Goal: Task Accomplishment & Management: Manage account settings

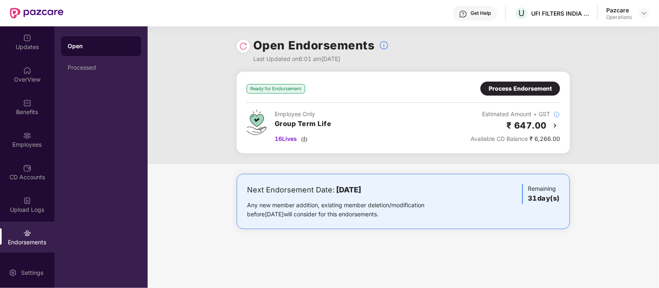
click at [461, 131] on div "Employee Only Group Term Life 16 Lives Estimated Amount + GST ₹ 647.00 Availabl…" at bounding box center [403, 127] width 313 height 34
click at [496, 85] on div "Process Endorsement" at bounding box center [519, 88] width 63 height 9
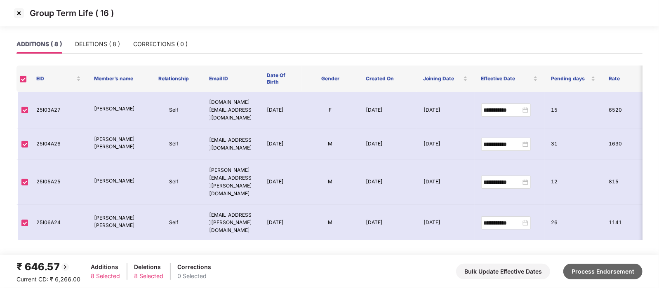
click at [634, 271] on button "Process Endorsement" at bounding box center [602, 272] width 79 height 16
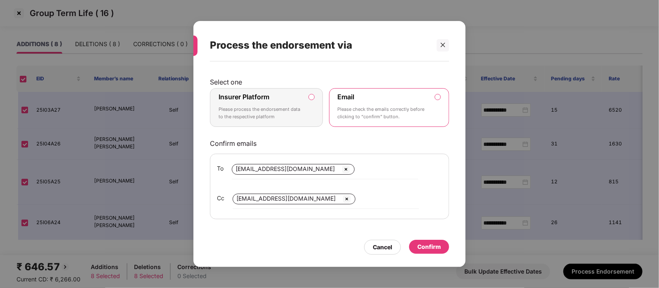
click at [284, 120] on p "Please process the endorsement data to the respective platform" at bounding box center [260, 113] width 84 height 14
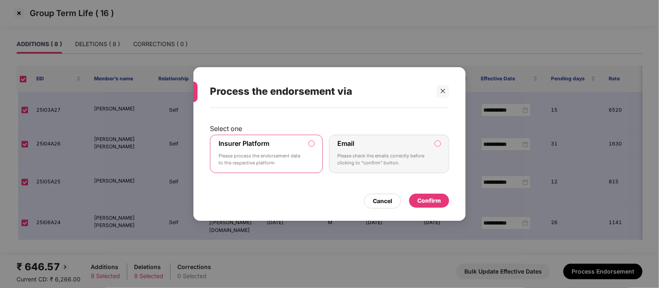
click at [427, 200] on div "Confirm" at bounding box center [428, 200] width 23 height 9
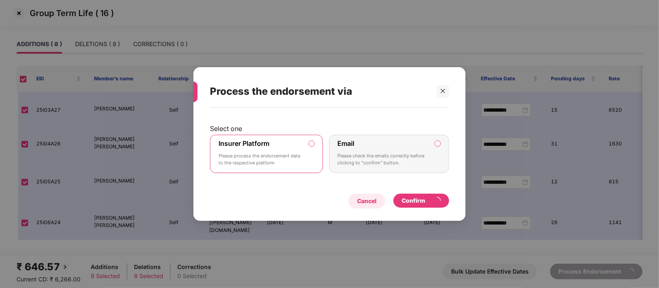
click at [372, 202] on div "Cancel" at bounding box center [366, 201] width 19 height 9
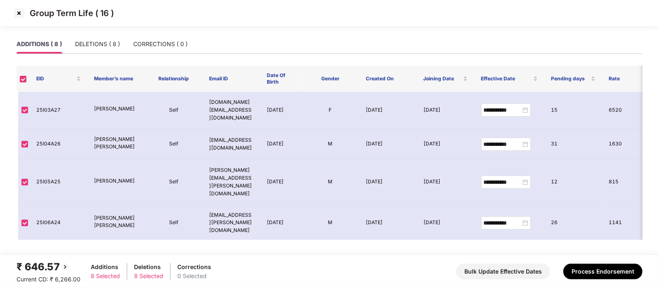
click at [23, 15] on img at bounding box center [18, 13] width 13 height 13
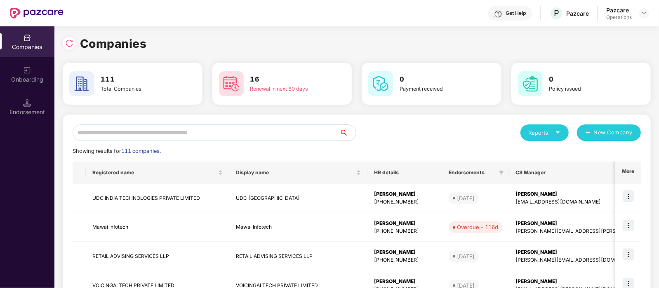
click at [129, 135] on input "text" at bounding box center [206, 132] width 267 height 16
paste input "**********"
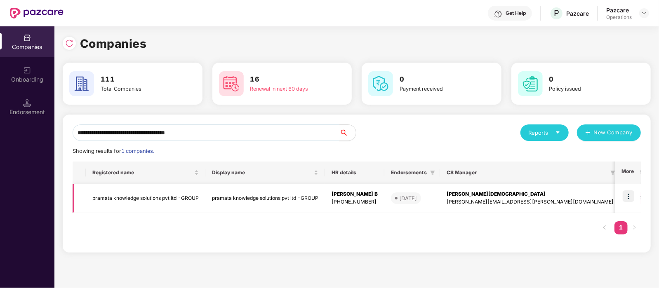
type input "**********"
click at [631, 188] on td at bounding box center [628, 198] width 26 height 29
click at [631, 194] on img at bounding box center [628, 196] width 12 height 12
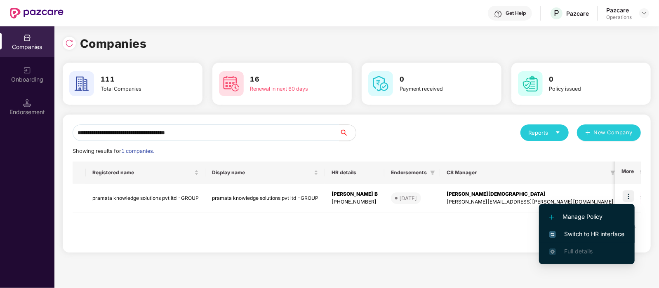
click at [586, 231] on span "Switch to HR interface" at bounding box center [586, 234] width 75 height 9
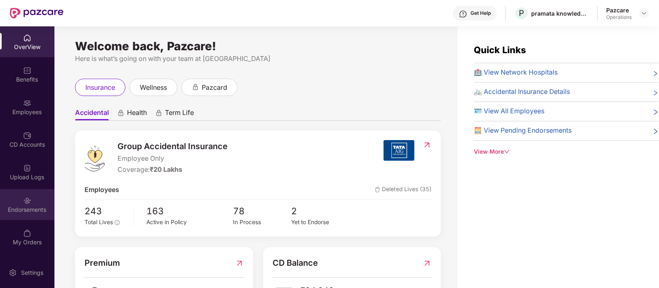
click at [30, 207] on div "Endorsements" at bounding box center [27, 210] width 54 height 8
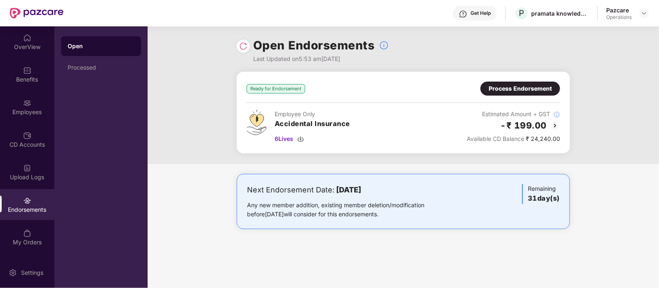
click at [526, 87] on div "Process Endorsement" at bounding box center [519, 88] width 63 height 9
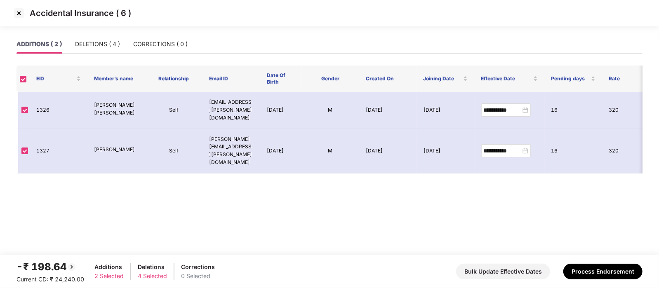
click at [21, 16] on img at bounding box center [18, 13] width 13 height 13
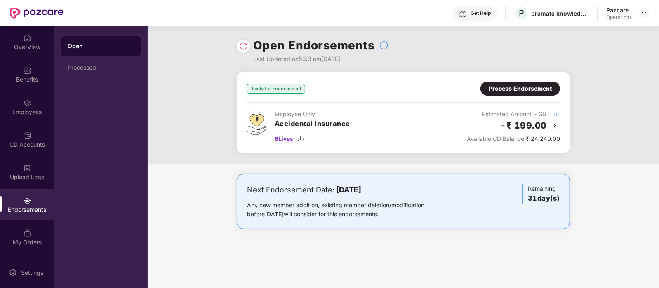
click at [289, 138] on span "6 Lives" at bounding box center [284, 138] width 19 height 9
click at [500, 92] on div "Process Endorsement" at bounding box center [519, 88] width 63 height 9
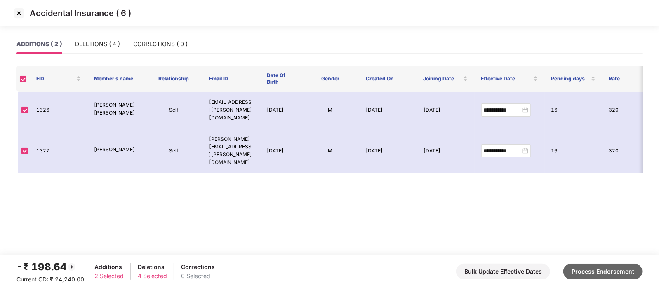
click at [606, 275] on button "Process Endorsement" at bounding box center [602, 272] width 79 height 16
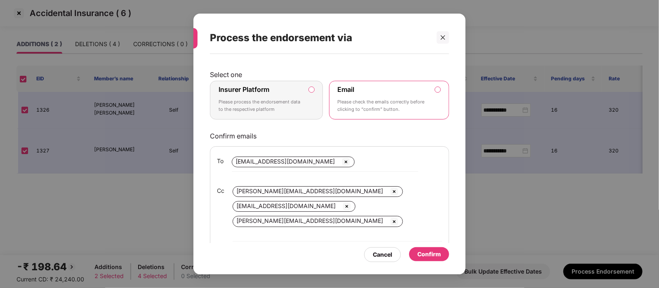
click at [267, 99] on p "Please process the endorsement data to the respective platform" at bounding box center [260, 106] width 84 height 14
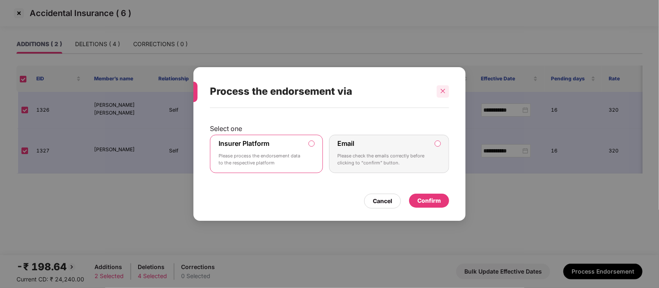
click at [441, 93] on icon "close" at bounding box center [443, 91] width 6 height 6
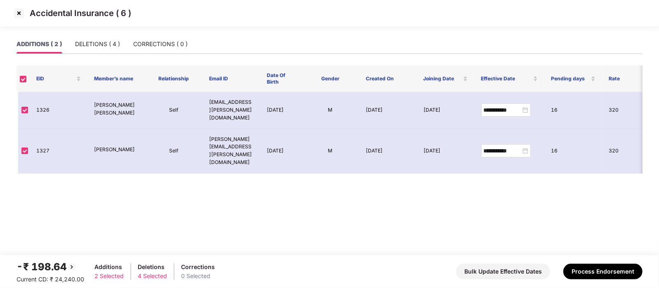
click at [22, 10] on img at bounding box center [18, 13] width 13 height 13
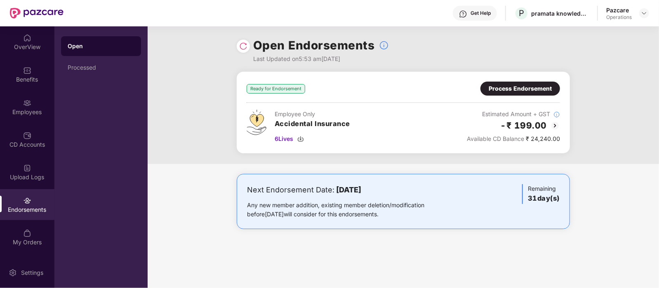
click at [524, 86] on div "Process Endorsement" at bounding box center [519, 88] width 63 height 9
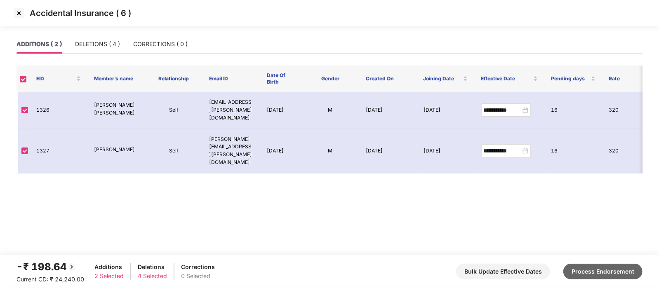
click at [603, 274] on button "Process Endorsement" at bounding box center [602, 272] width 79 height 16
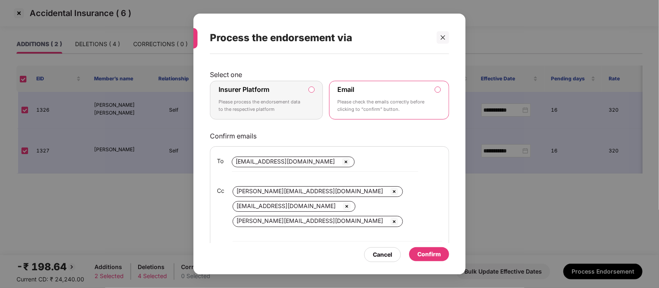
click at [282, 105] on p "Please process the endorsement data to the respective platform" at bounding box center [260, 106] width 84 height 14
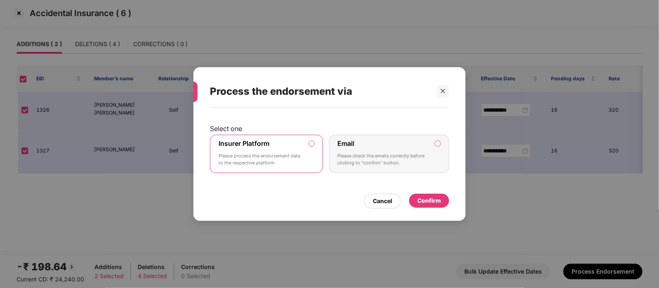
click at [432, 203] on div "Confirm" at bounding box center [428, 200] width 23 height 9
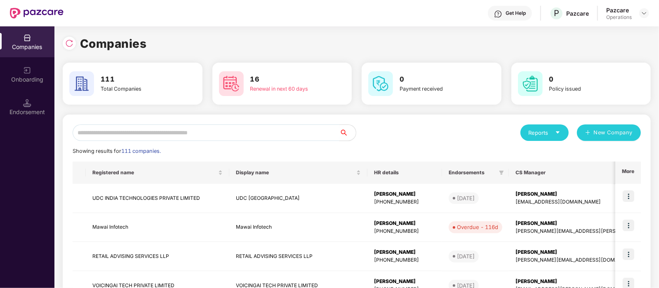
click at [127, 130] on input "text" at bounding box center [206, 132] width 267 height 16
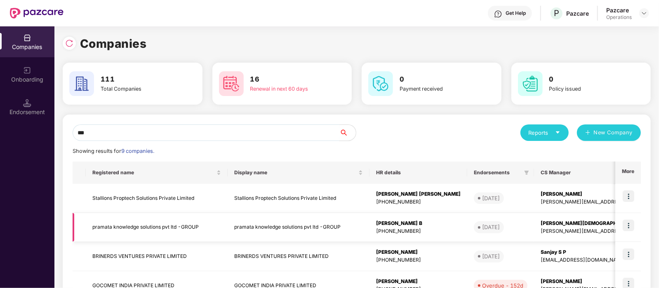
type input "***"
click at [161, 223] on td "pramata knowledge solutions pvt ltd -GROUP" at bounding box center [157, 227] width 142 height 29
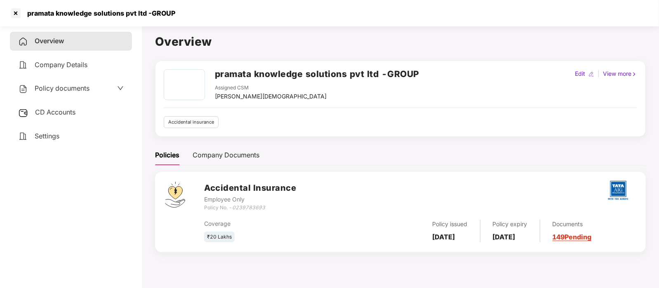
click at [68, 113] on span "CD Accounts" at bounding box center [55, 112] width 40 height 8
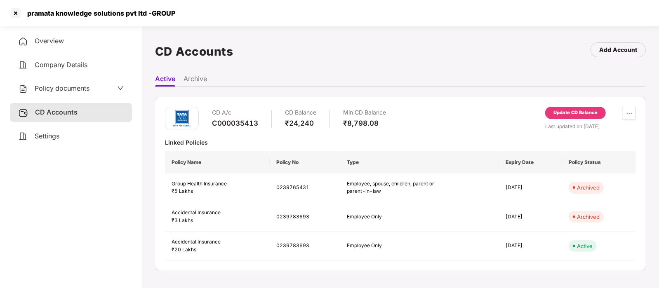
click at [554, 113] on div "Update CD Balance" at bounding box center [575, 112] width 44 height 7
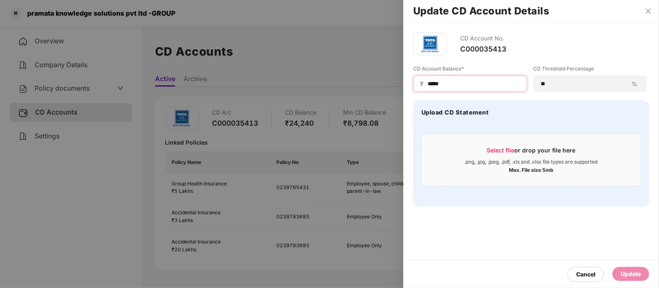
click at [464, 87] on input "*****" at bounding box center [473, 84] width 93 height 9
type input "*"
type input "*****"
click at [624, 279] on div "Update" at bounding box center [630, 274] width 37 height 14
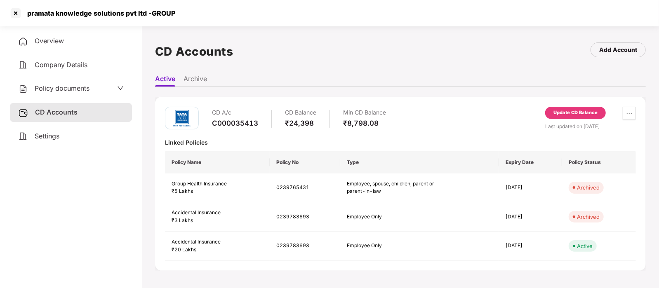
click at [69, 39] on div "Overview" at bounding box center [71, 41] width 122 height 19
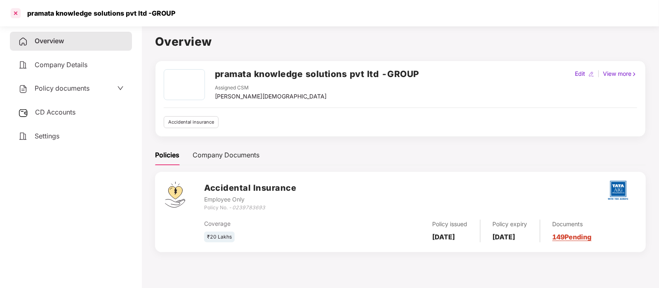
click at [19, 15] on div at bounding box center [15, 13] width 13 height 13
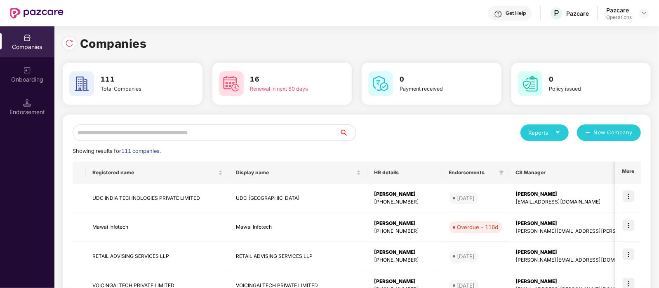
click at [179, 126] on input "text" at bounding box center [206, 132] width 267 height 16
paste input "**********"
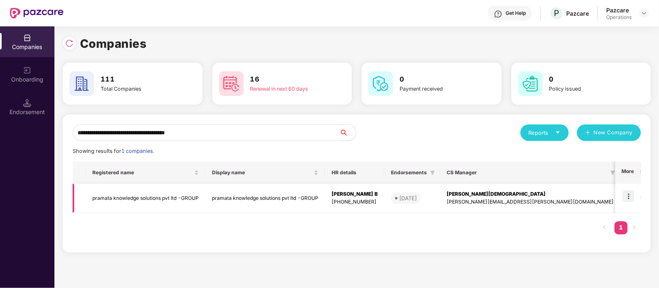
type input "**********"
click at [157, 196] on td "pramata knowledge solutions pvt ltd -GROUP" at bounding box center [146, 198] width 120 height 29
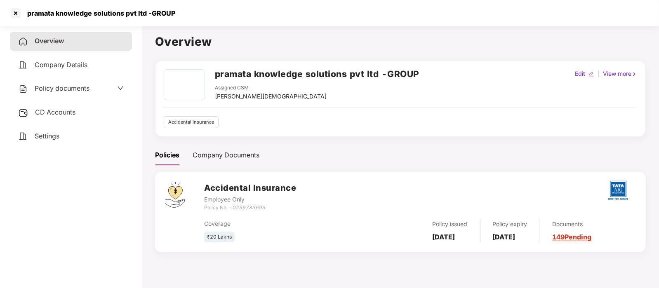
click at [68, 114] on span "CD Accounts" at bounding box center [55, 112] width 40 height 8
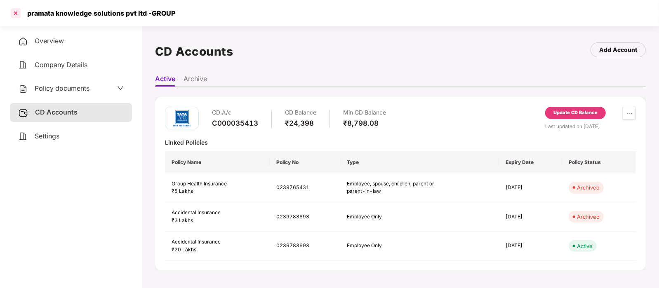
click at [19, 15] on div at bounding box center [15, 13] width 13 height 13
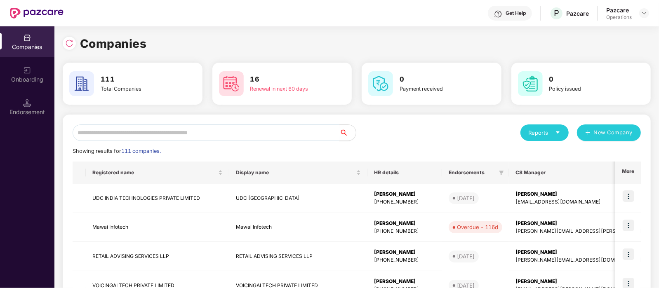
click at [157, 128] on input "text" at bounding box center [206, 132] width 267 height 16
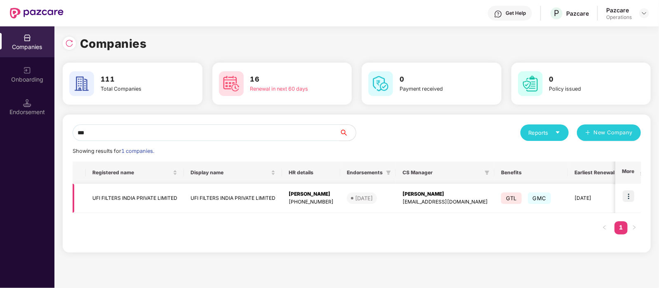
type input "***"
click at [153, 202] on td "UFI FILTERS INDIA PRIVATE LIMITED" at bounding box center [135, 198] width 98 height 29
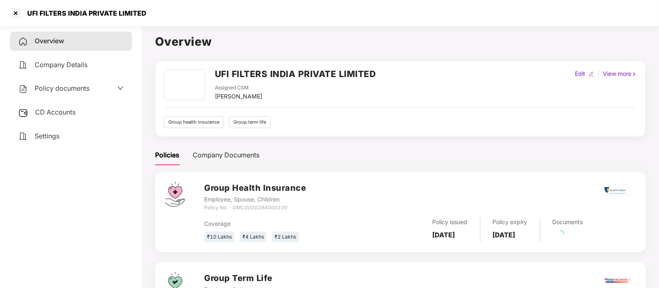
click at [59, 110] on span "CD Accounts" at bounding box center [55, 112] width 40 height 8
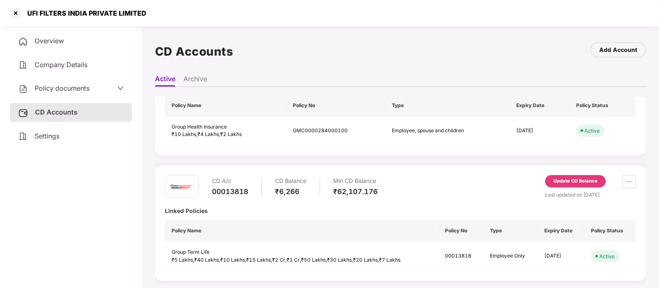
scroll to position [56, 0]
click at [567, 183] on div "Update CD Balance" at bounding box center [575, 181] width 44 height 7
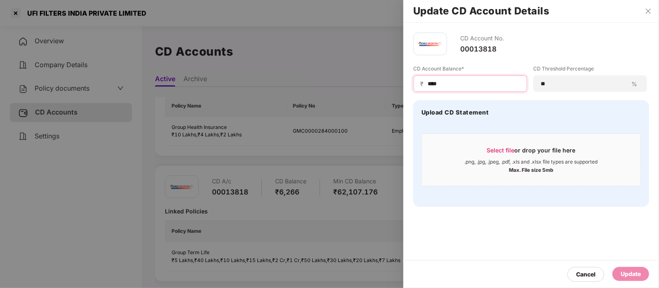
click at [467, 80] on input "****" at bounding box center [473, 84] width 93 height 9
type input "*"
type input "****"
click at [618, 272] on div "Update" at bounding box center [630, 274] width 37 height 14
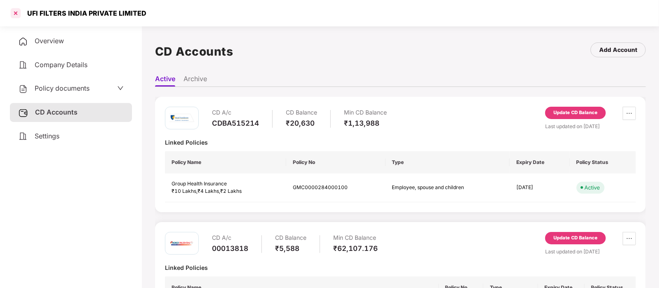
click at [14, 15] on div at bounding box center [15, 13] width 13 height 13
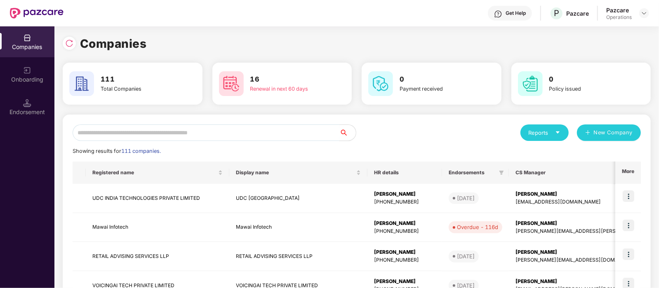
click at [204, 132] on input "text" at bounding box center [206, 132] width 267 height 16
paste input "**********"
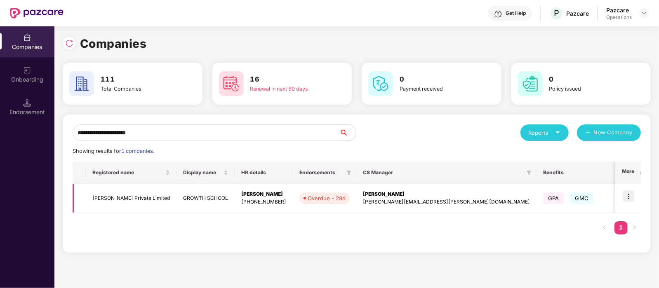
type input "**********"
click at [626, 193] on img at bounding box center [628, 196] width 12 height 12
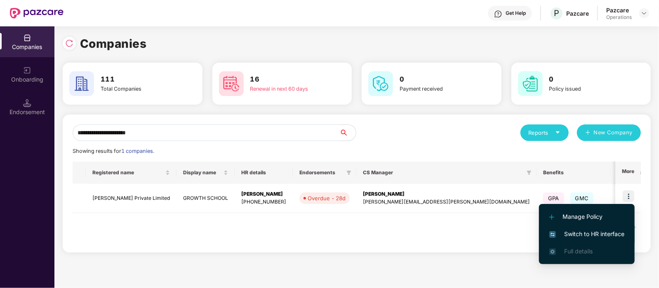
click at [593, 235] on span "Switch to HR interface" at bounding box center [586, 234] width 75 height 9
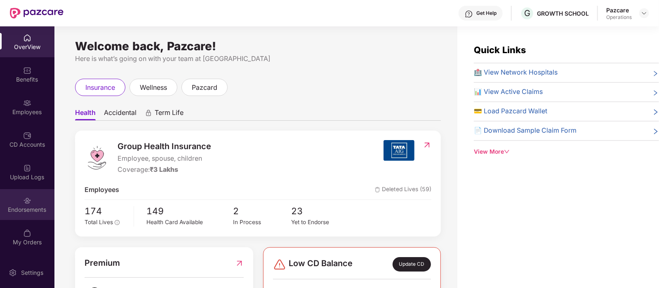
click at [31, 209] on div "Endorsements" at bounding box center [27, 210] width 54 height 8
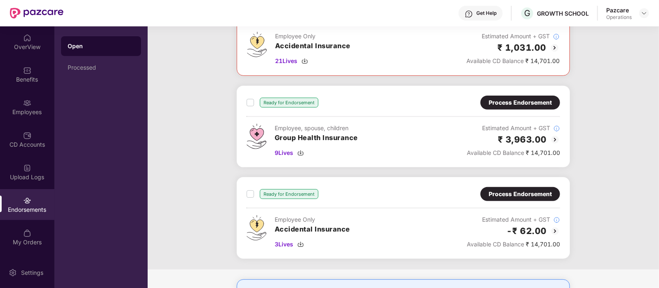
scroll to position [171, 0]
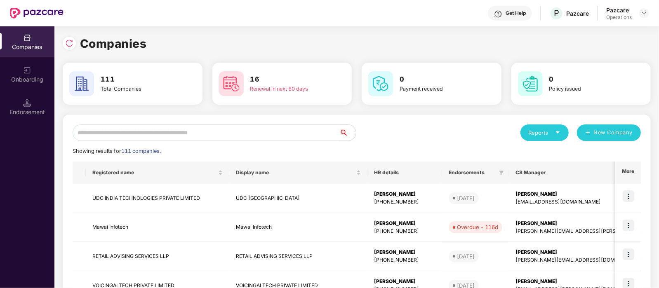
click at [148, 140] on input "text" at bounding box center [206, 132] width 267 height 16
paste input "**********"
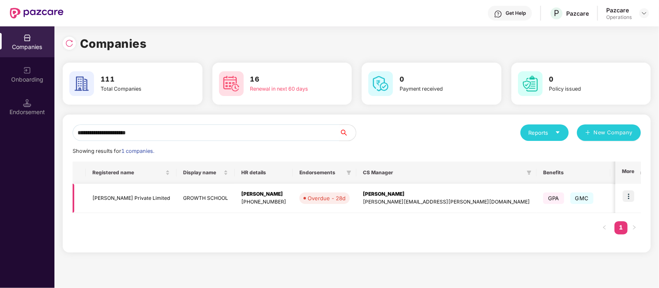
type input "**********"
click at [629, 191] on img at bounding box center [628, 196] width 12 height 12
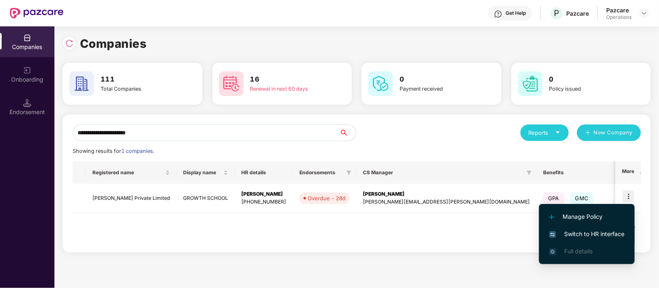
click at [594, 232] on span "Switch to HR interface" at bounding box center [586, 234] width 75 height 9
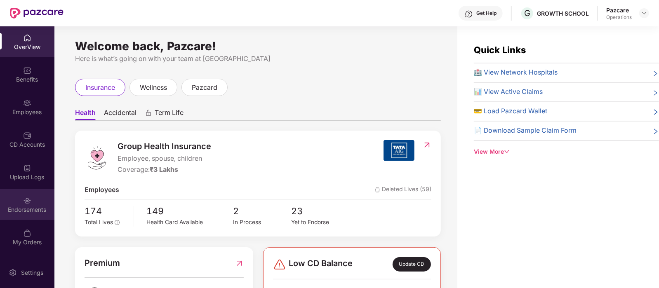
click at [18, 206] on div "Endorsements" at bounding box center [27, 210] width 54 height 8
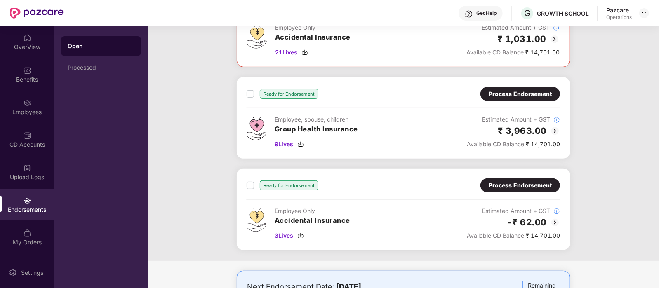
scroll to position [180, 0]
click at [284, 146] on span "9 Lives" at bounding box center [284, 143] width 19 height 9
click at [510, 93] on div "Process Endorsement" at bounding box center [519, 93] width 63 height 9
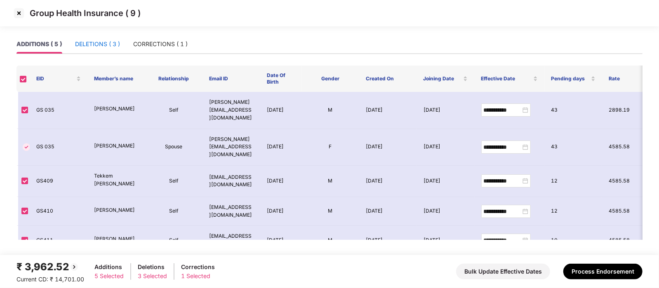
click at [115, 47] on div "DELETIONS ( 3 )" at bounding box center [97, 44] width 45 height 9
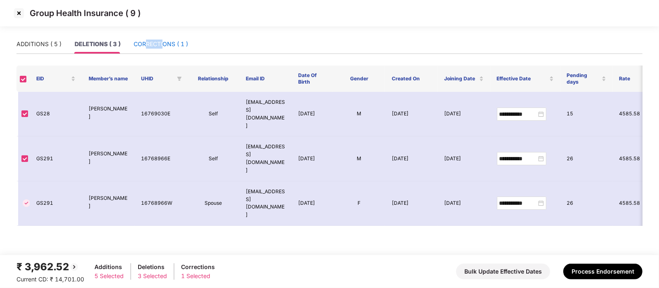
drag, startPoint x: 161, startPoint y: 42, endPoint x: 143, endPoint y: 40, distance: 17.8
click at [143, 40] on div "CORRECTIONS ( 1 )" at bounding box center [161, 44] width 54 height 9
